Goal: Task Accomplishment & Management: Use online tool/utility

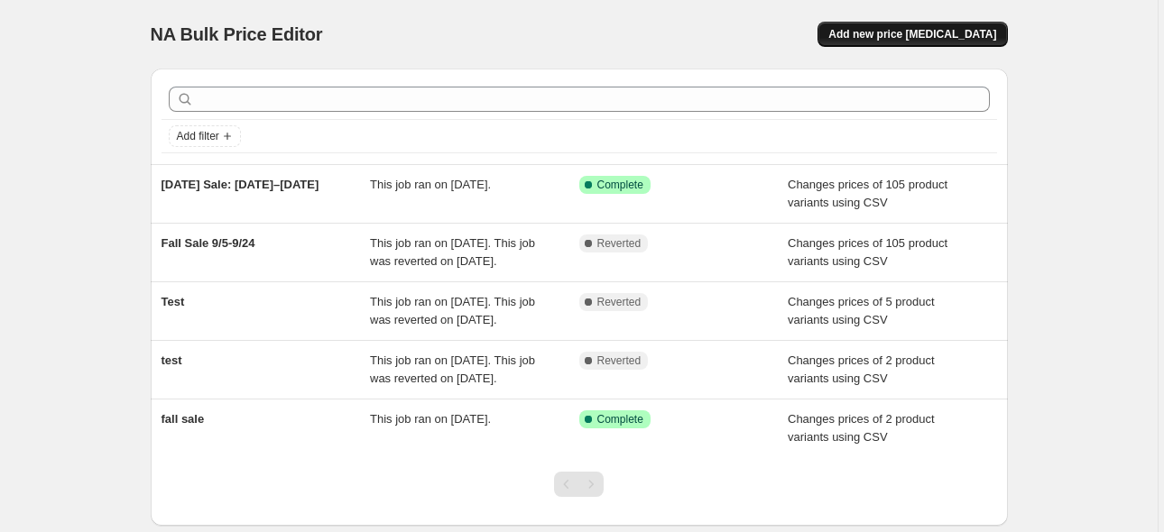
click at [916, 41] on span "Add new price [MEDICAL_DATA]" at bounding box center [912, 34] width 168 height 14
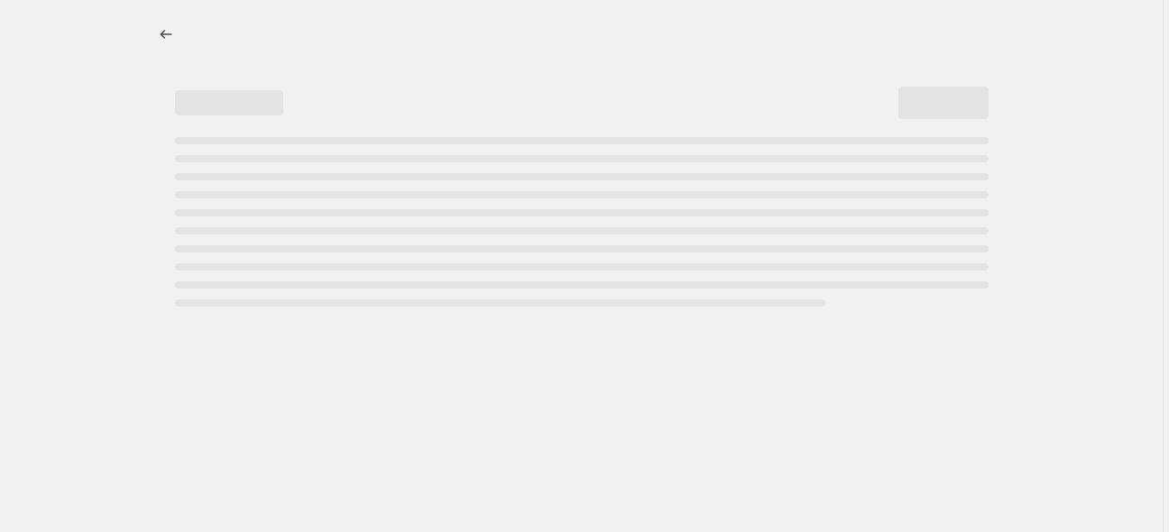
select select "percentage"
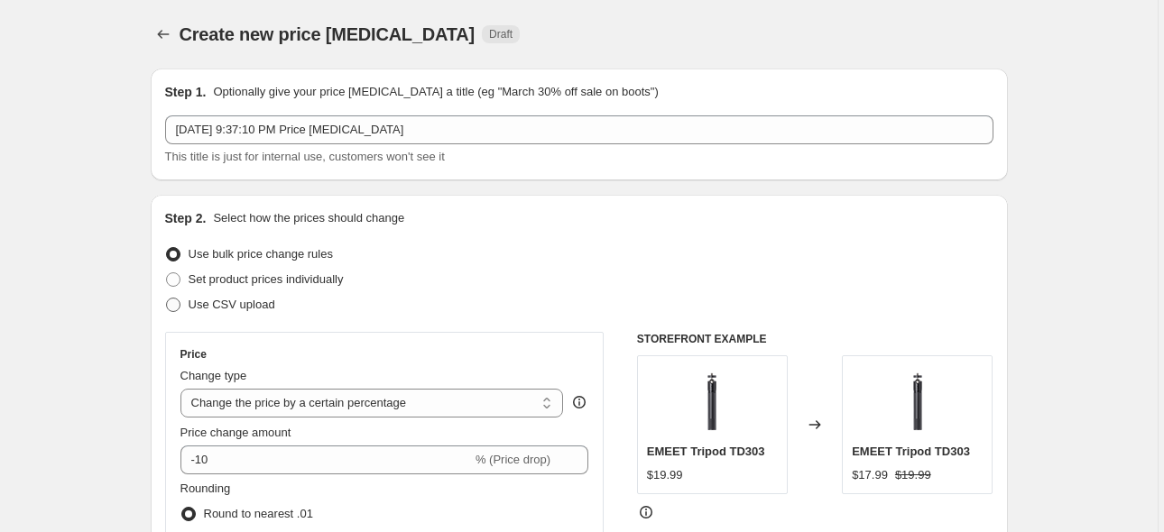
click at [240, 302] on span "Use CSV upload" at bounding box center [232, 305] width 87 height 14
click at [167, 299] on input "Use CSV upload" at bounding box center [166, 298] width 1 height 1
radio input "true"
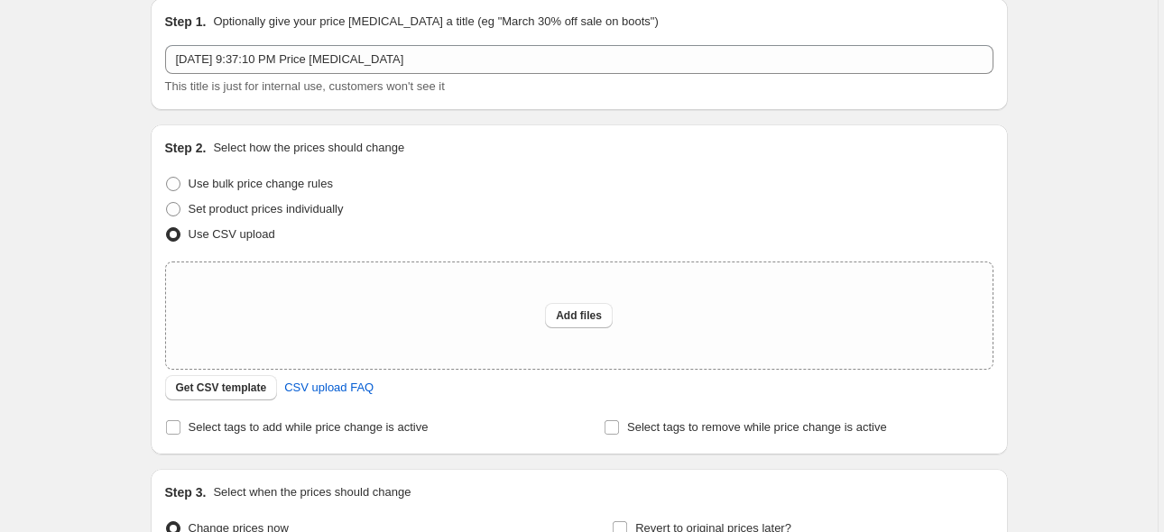
scroll to position [90, 0]
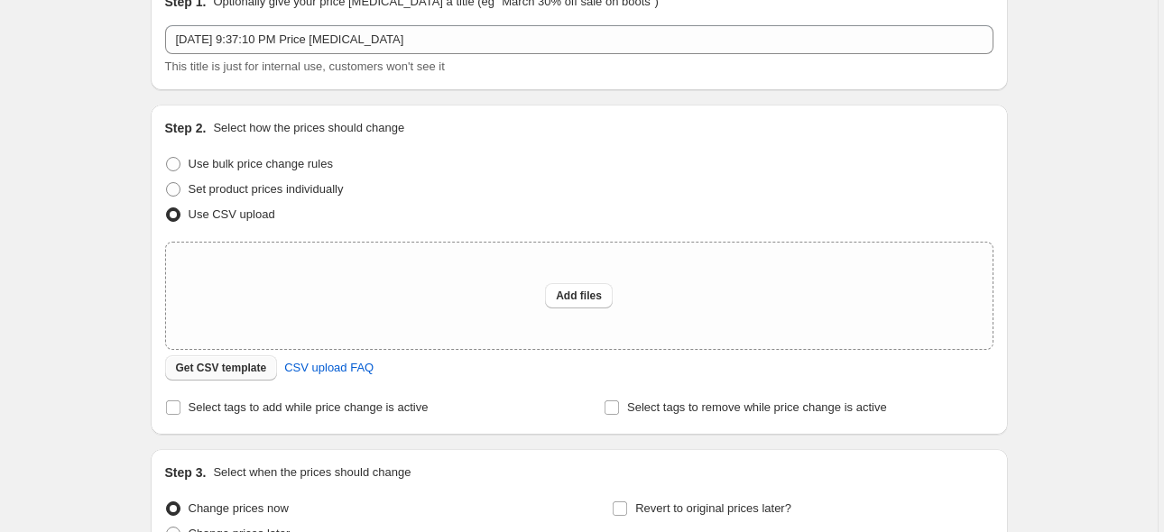
click at [221, 373] on span "Get CSV template" at bounding box center [221, 368] width 91 height 14
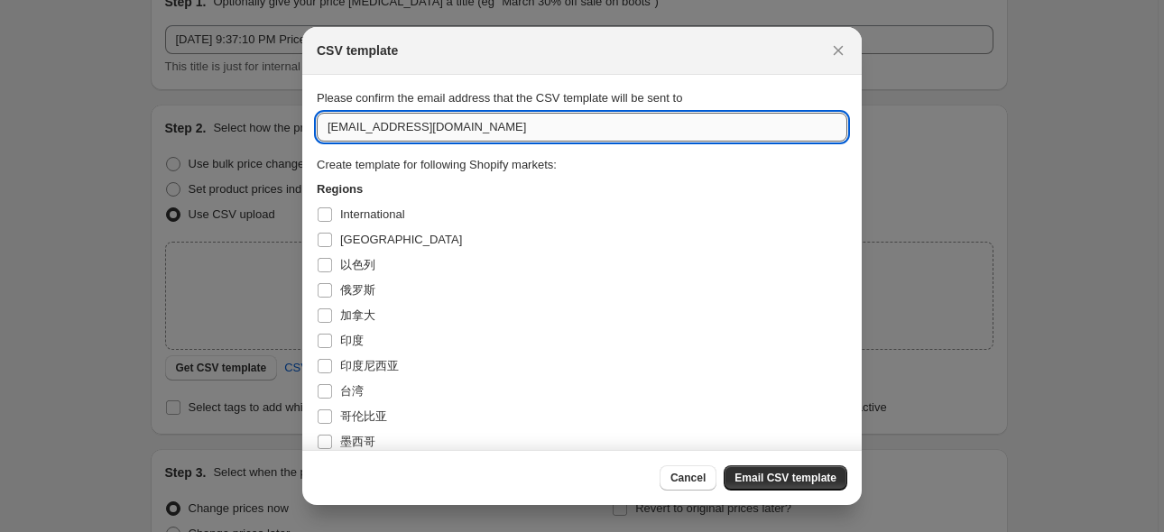
drag, startPoint x: 436, startPoint y: 129, endPoint x: 321, endPoint y: 127, distance: 114.6
click at [321, 127] on input "[EMAIL_ADDRESS][DOMAIN_NAME]" at bounding box center [582, 127] width 530 height 29
paste input "[DOMAIN_NAME][EMAIL_ADDRESS][DOMAIN_NAME]"
type input "[DOMAIN_NAME][EMAIL_ADDRESS][DOMAIN_NAME]"
click at [357, 244] on span "[GEOGRAPHIC_DATA]" at bounding box center [401, 240] width 122 height 14
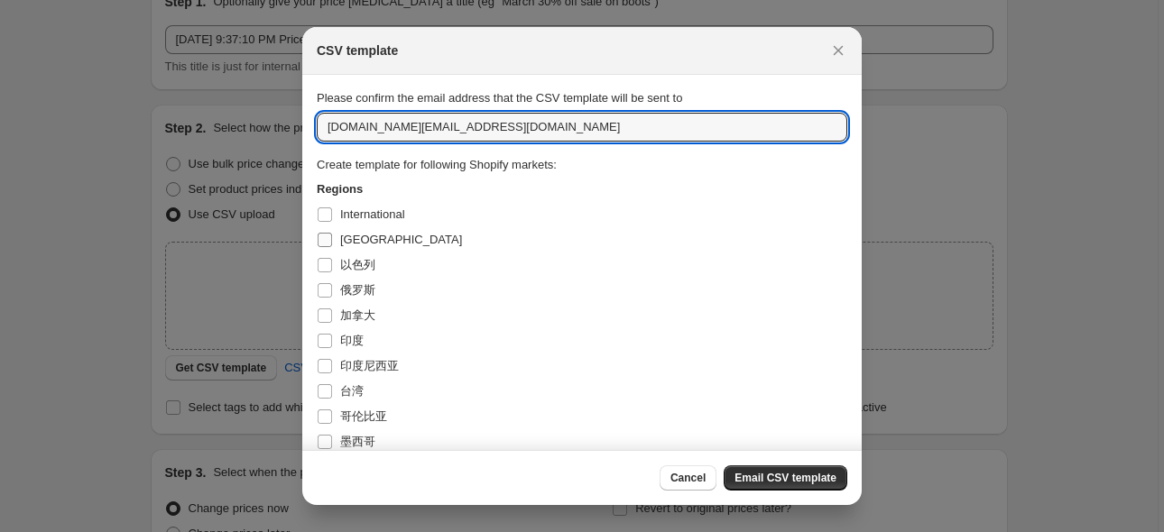
click at [332, 244] on input "[GEOGRAPHIC_DATA]" at bounding box center [325, 240] width 14 height 14
checkbox input "true"
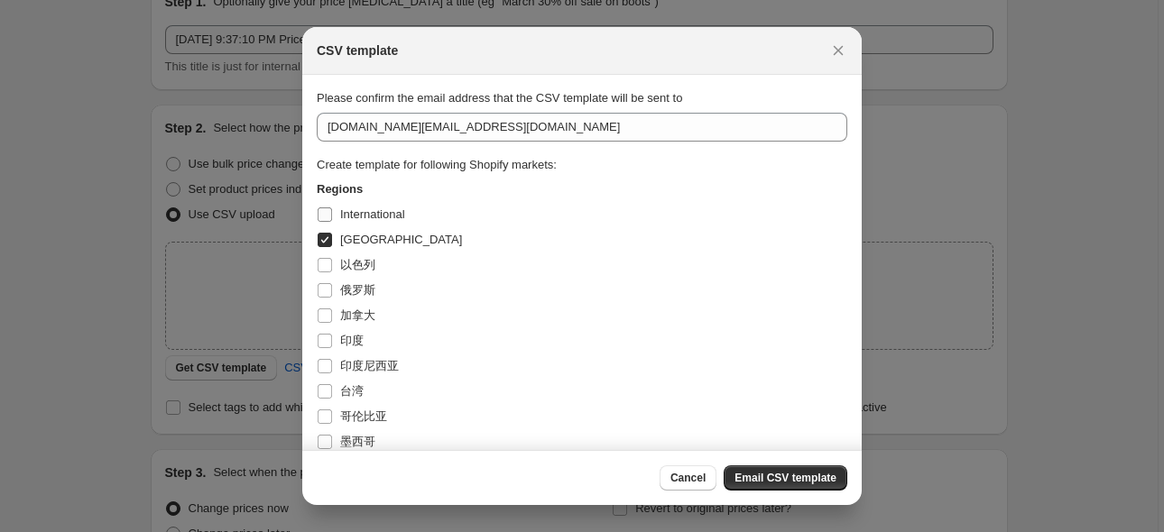
click at [370, 216] on span "International" at bounding box center [372, 214] width 65 height 14
click at [332, 216] on input "International" at bounding box center [325, 214] width 14 height 14
click at [384, 216] on span "International" at bounding box center [372, 214] width 65 height 14
click at [332, 216] on input "International" at bounding box center [325, 214] width 14 height 14
click at [382, 211] on span "International" at bounding box center [372, 214] width 65 height 14
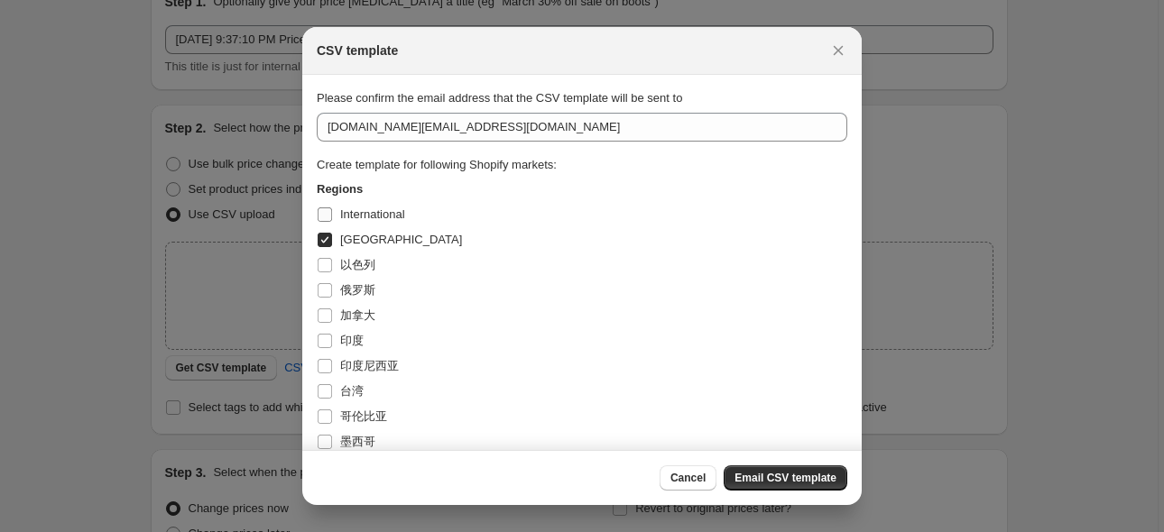
click at [332, 211] on input "International" at bounding box center [325, 214] width 14 height 14
checkbox input "true"
click at [373, 242] on span "[GEOGRAPHIC_DATA]" at bounding box center [401, 240] width 122 height 14
click at [332, 242] on input "[GEOGRAPHIC_DATA]" at bounding box center [325, 240] width 14 height 14
checkbox input "false"
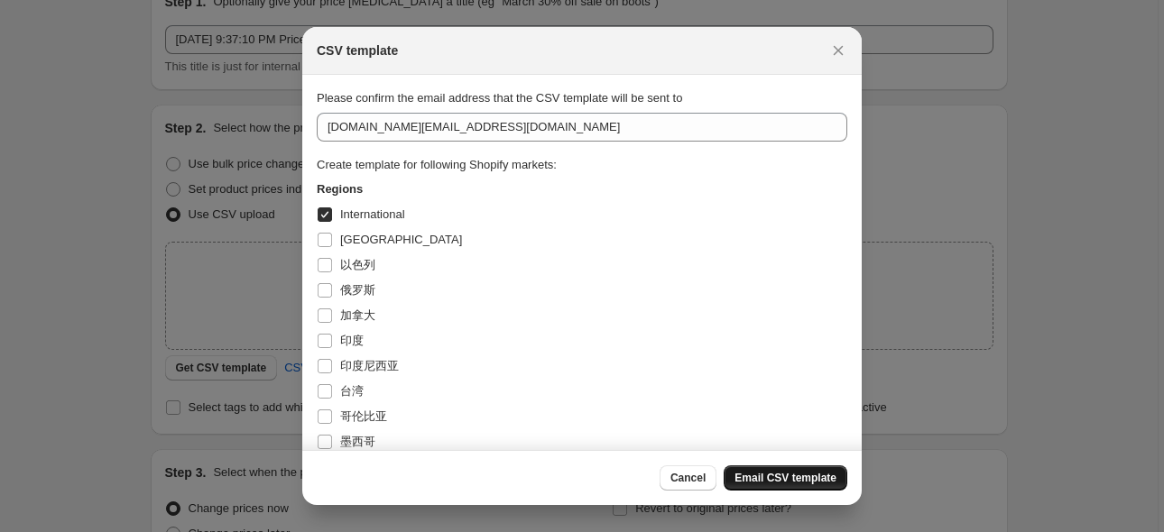
click at [776, 481] on span "Email CSV template" at bounding box center [785, 478] width 102 height 14
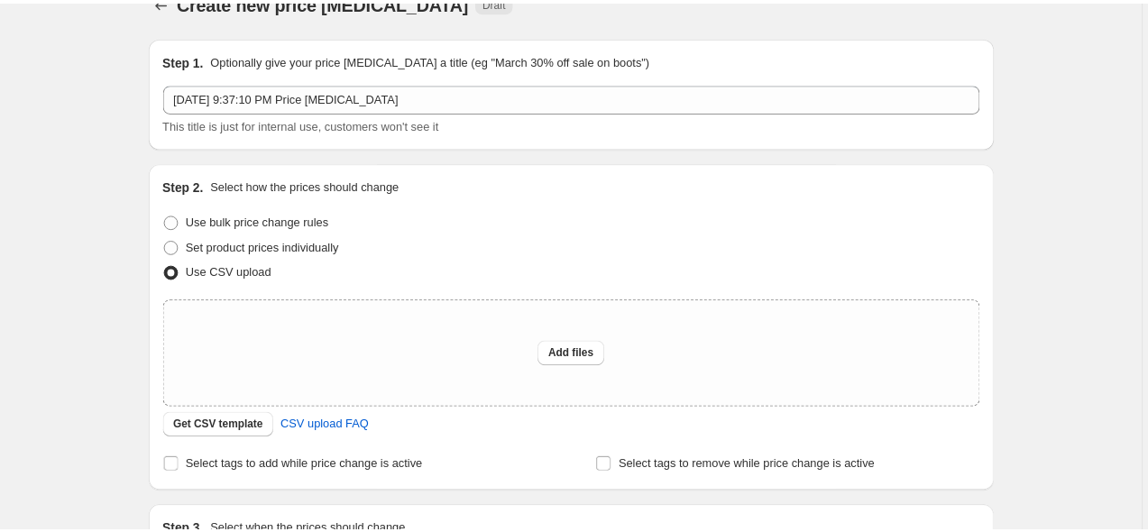
scroll to position [0, 0]
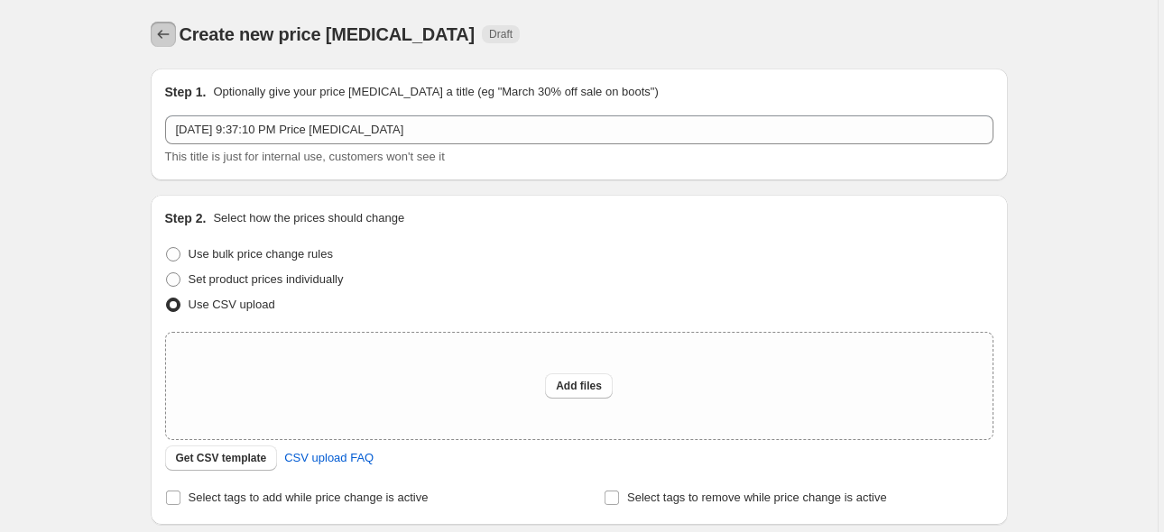
click at [163, 37] on icon "Price change jobs" at bounding box center [163, 34] width 18 height 18
